Goal: Submit feedback/report problem

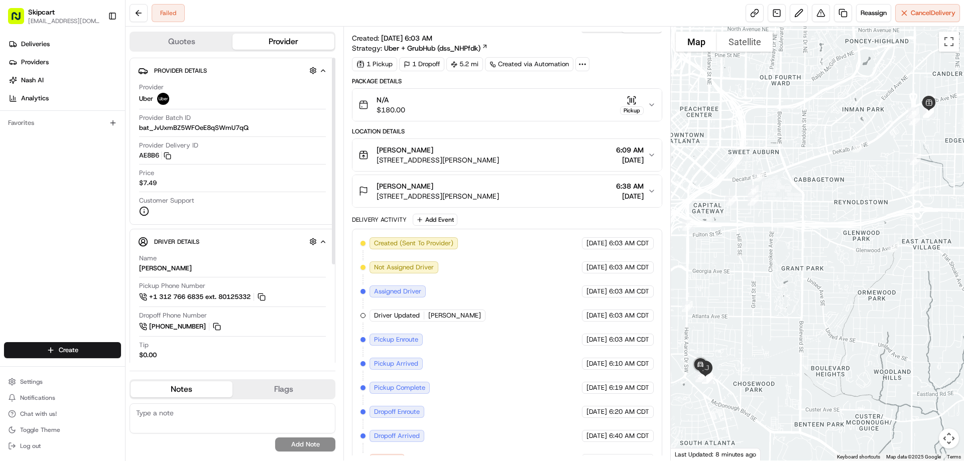
scroll to position [32, 0]
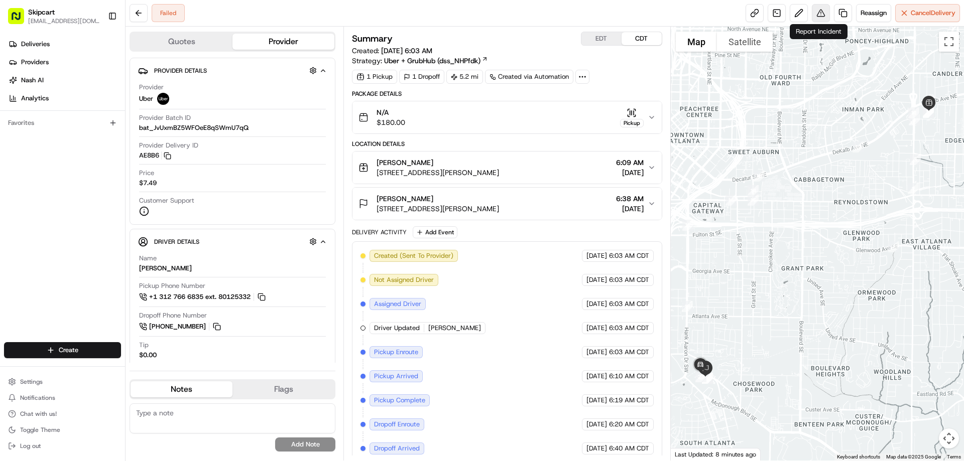
click at [817, 10] on button at bounding box center [821, 13] width 18 height 18
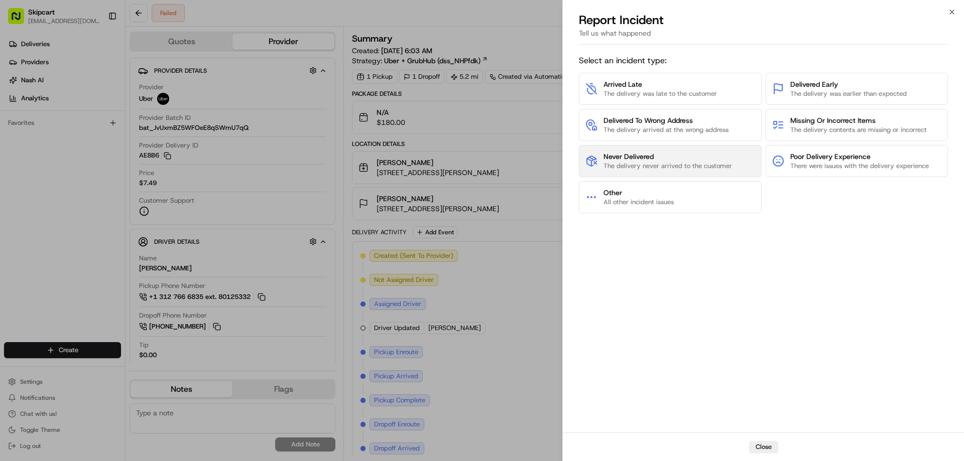
click at [651, 168] on span "The delivery never arrived to the customer" at bounding box center [668, 166] width 129 height 9
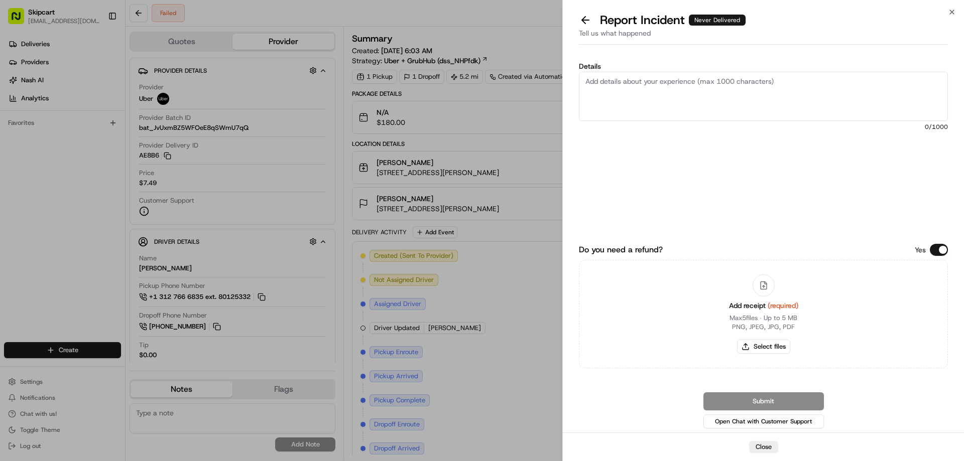
click at [601, 86] on textarea "Details" at bounding box center [763, 96] width 369 height 49
paste textarea "Driver picked up order and failed to deliver or return items"
type textarea "Driver picked up order and failed to deliver or return items"
click at [754, 345] on button "Select files" at bounding box center [763, 347] width 53 height 14
type input "C:\fakepath\2025-08-23 065808.png"
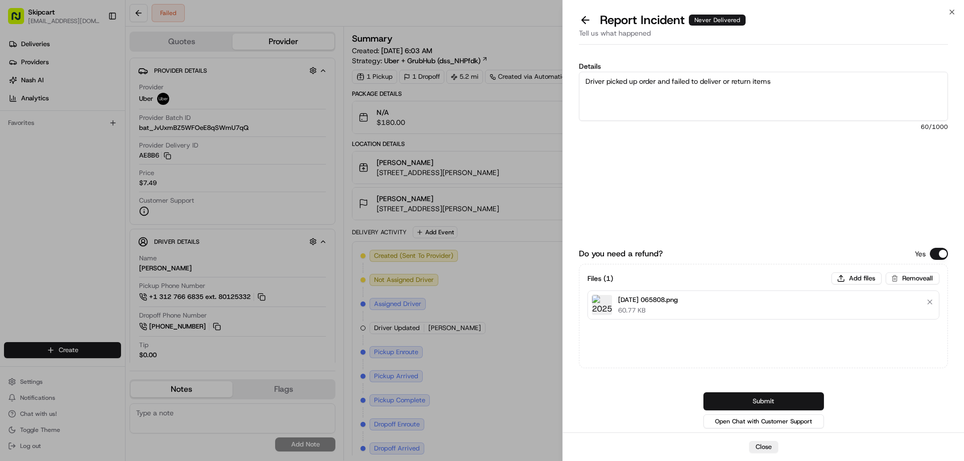
click at [775, 399] on button "Submit" at bounding box center [763, 402] width 121 height 18
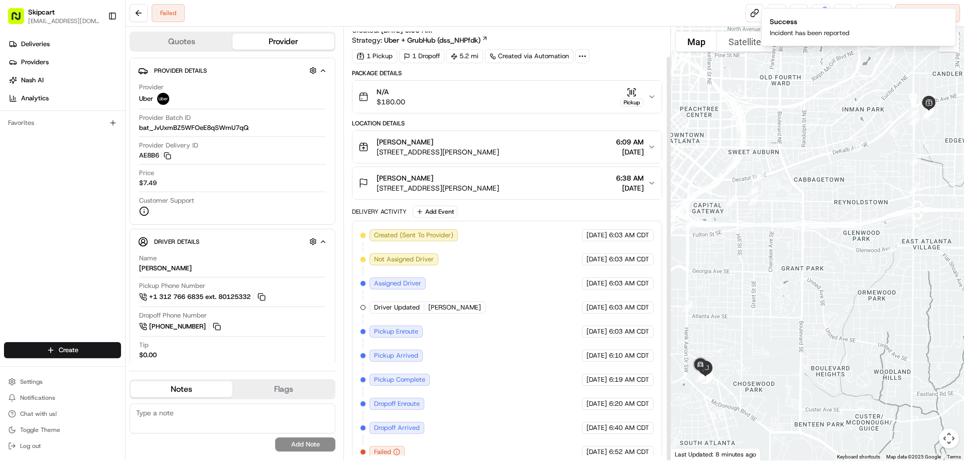
scroll to position [32, 0]
